Goal: Transaction & Acquisition: Purchase product/service

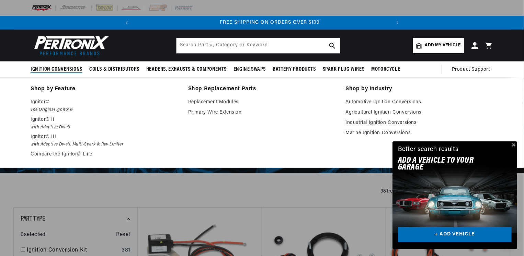
scroll to position [0, 256]
click at [48, 107] on em "The Original Ignitor©" at bounding box center [105, 110] width 148 height 7
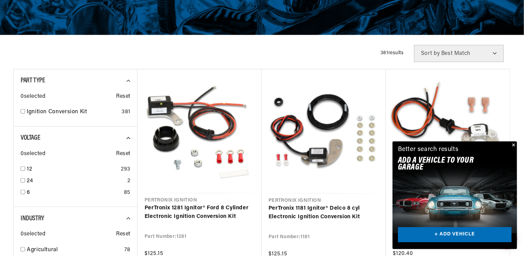
scroll to position [206, 0]
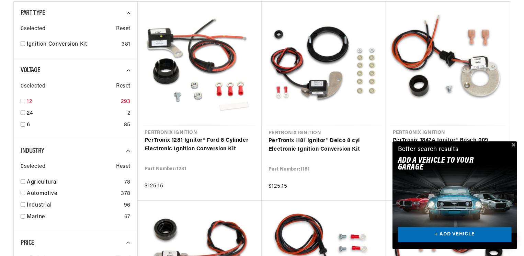
click at [22, 100] on input "checkbox" at bounding box center [23, 101] width 4 height 4
checkbox input "true"
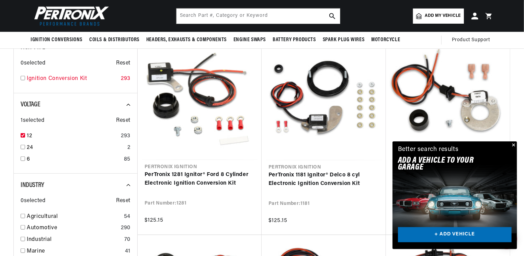
click at [23, 78] on input "checkbox" at bounding box center [23, 78] width 4 height 4
checkbox input "true"
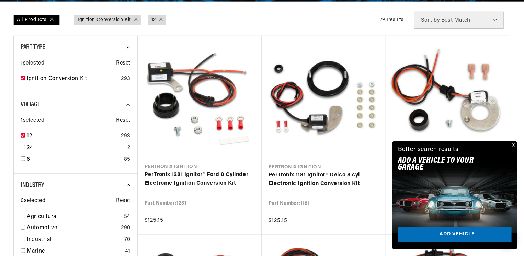
scroll to position [241, 0]
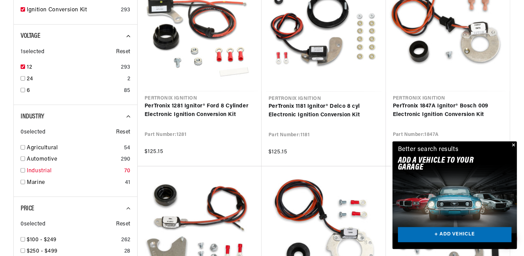
click at [22, 170] on input "checkbox" at bounding box center [23, 170] width 4 height 4
checkbox input "true"
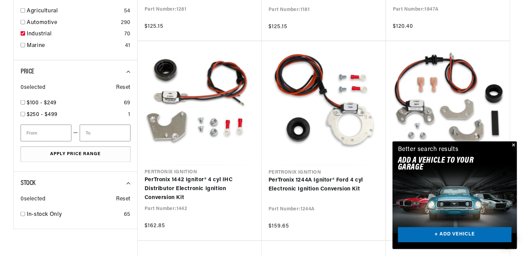
scroll to position [378, 0]
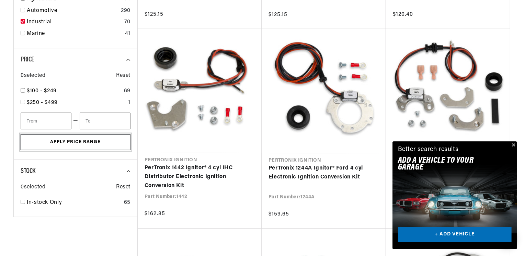
click at [67, 144] on button "Apply Price Range" at bounding box center [76, 142] width 110 height 15
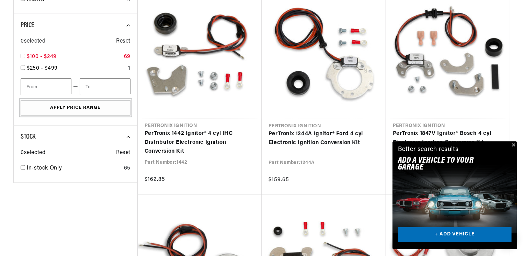
scroll to position [0, 0]
click at [22, 56] on input "checkbox" at bounding box center [23, 56] width 4 height 4
checkbox input "true"
type input "100"
type input "250"
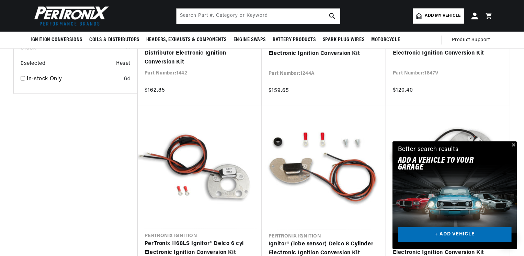
scroll to position [412, 0]
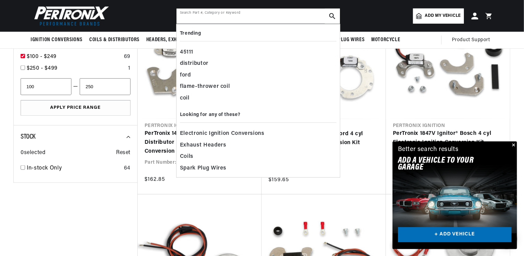
click at [188, 15] on input "text" at bounding box center [259, 16] width 164 height 15
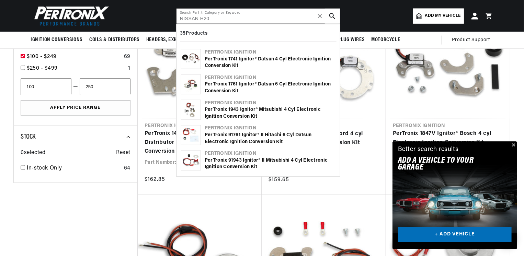
scroll to position [0, 0]
type input "NISSAN H20"
click at [217, 58] on div "PerTronix 1741 Ignitor® Datsun 4 cyl Electronic Ignition Conversion Kit" at bounding box center [270, 62] width 131 height 13
